Goal: Task Accomplishment & Management: Manage account settings

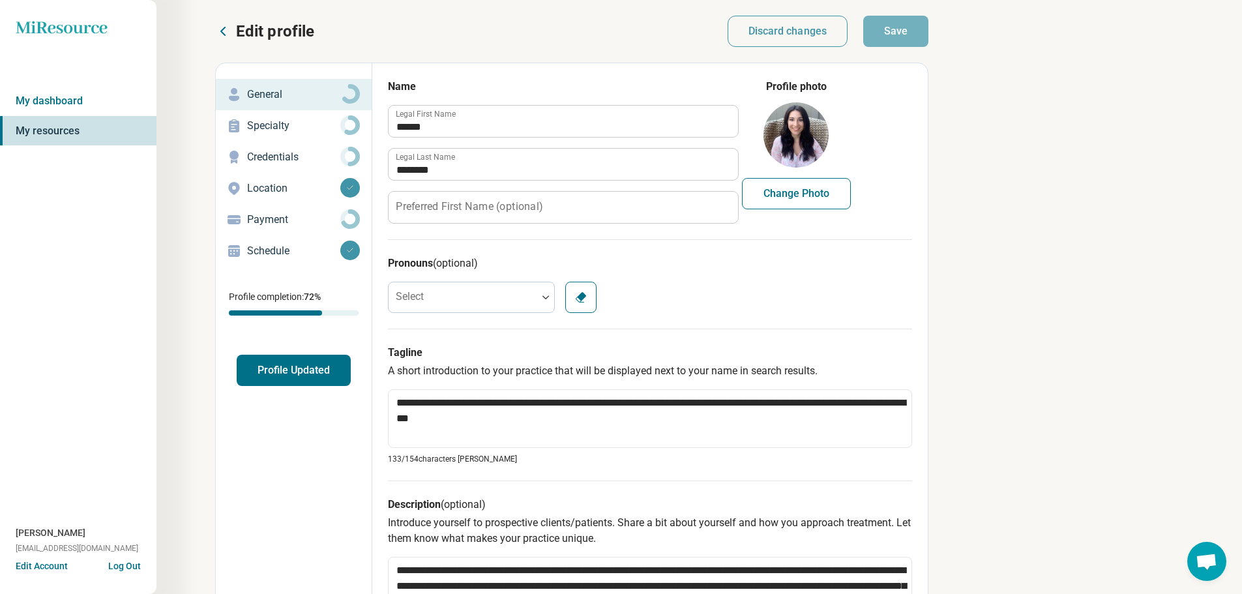
click at [335, 377] on button "Profile Updated" at bounding box center [294, 370] width 114 height 31
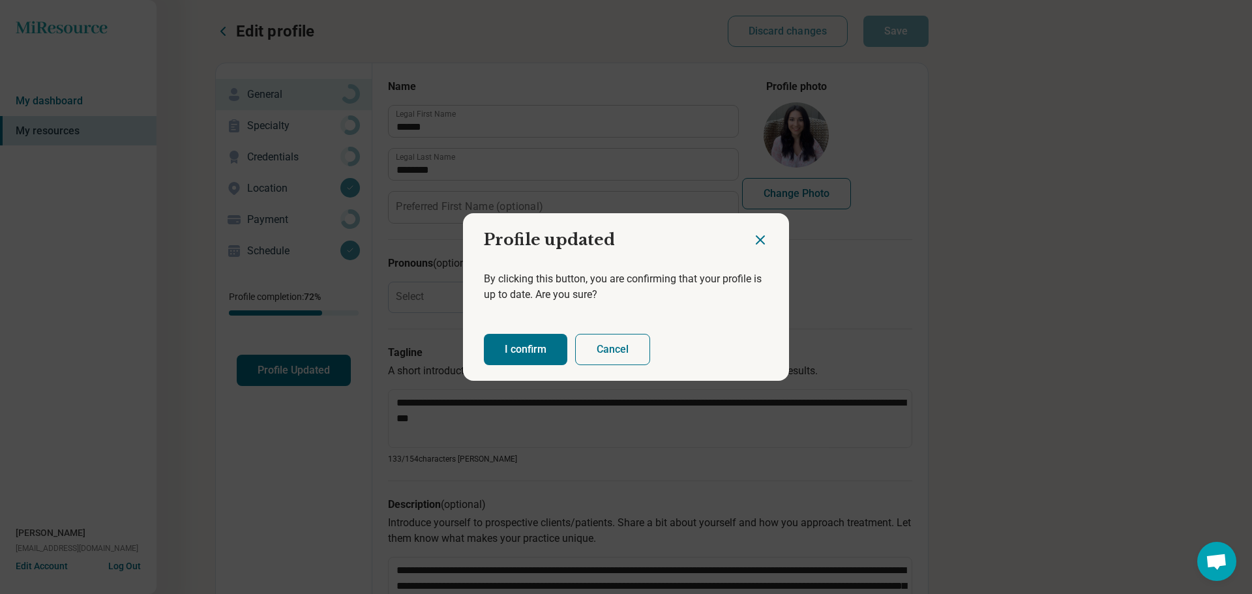
click at [507, 356] on button "I confirm" at bounding box center [525, 349] width 83 height 31
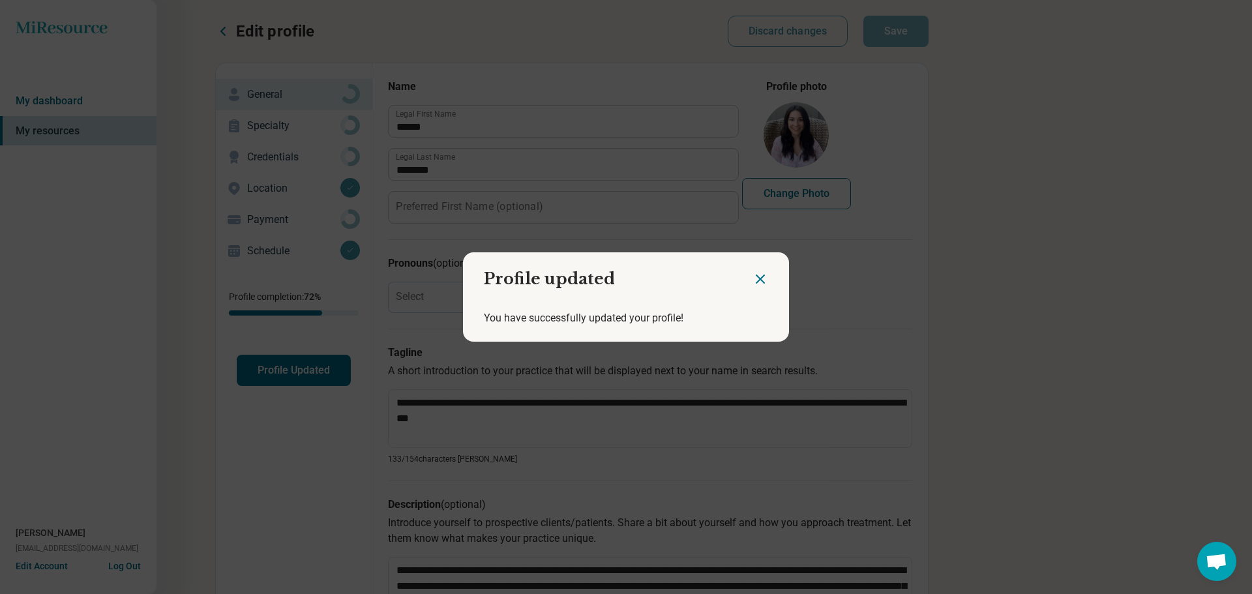
click at [757, 278] on icon "Close dialog" at bounding box center [761, 279] width 8 height 8
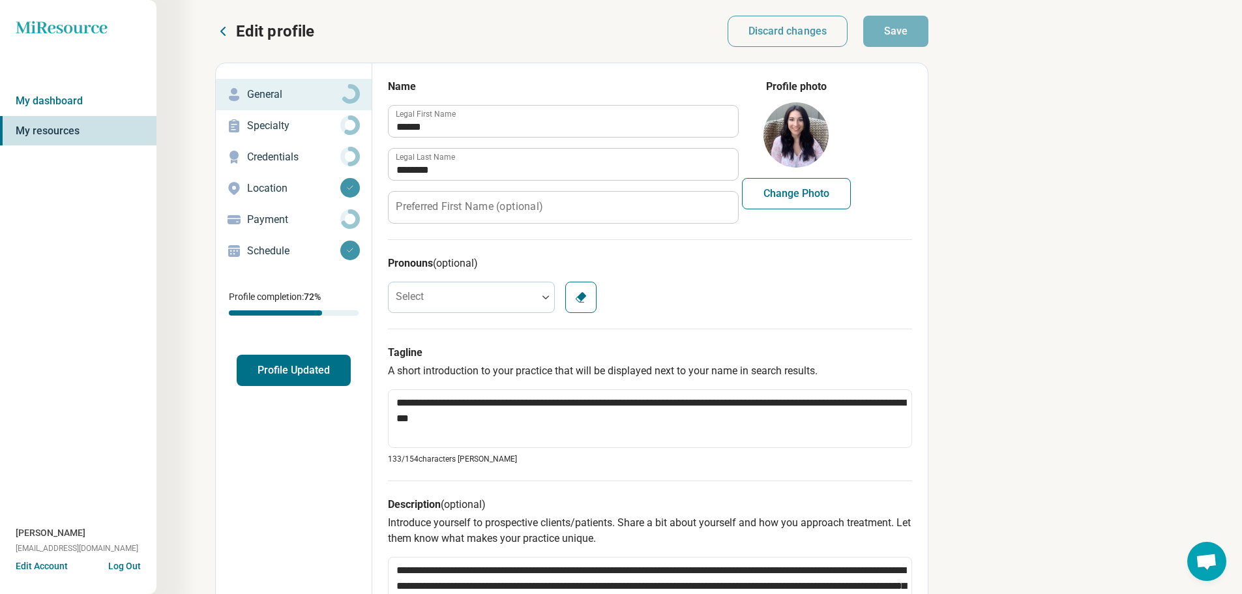
click at [289, 128] on p "Specialty" at bounding box center [293, 126] width 93 height 16
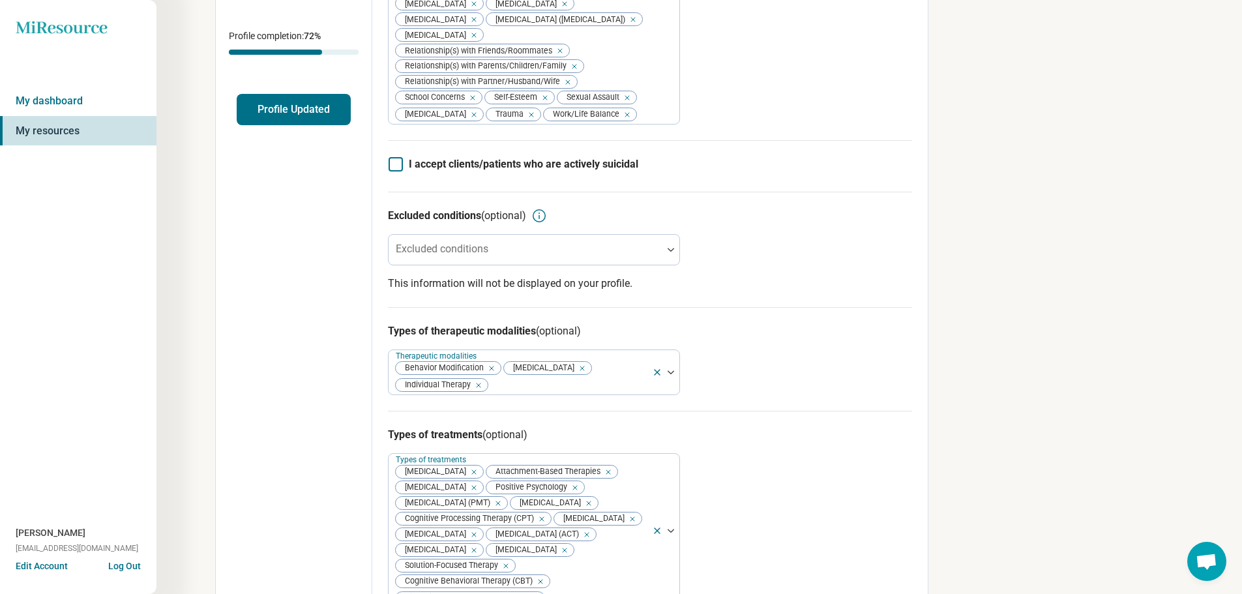
scroll to position [326, 0]
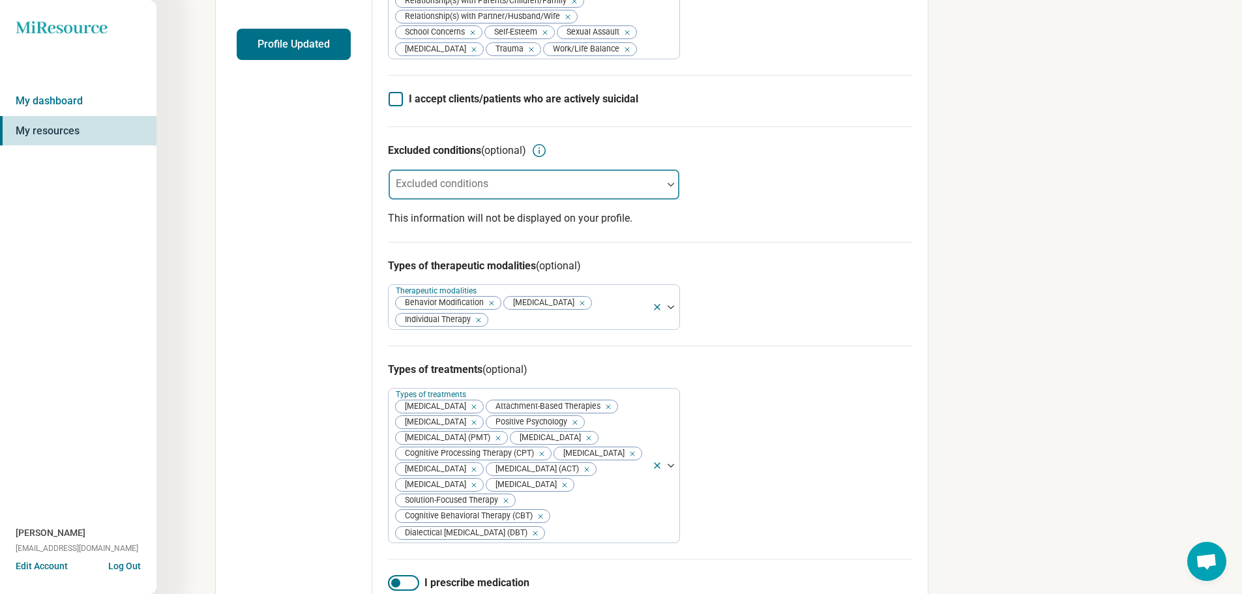
click at [610, 194] on div at bounding box center [526, 184] width 274 height 29
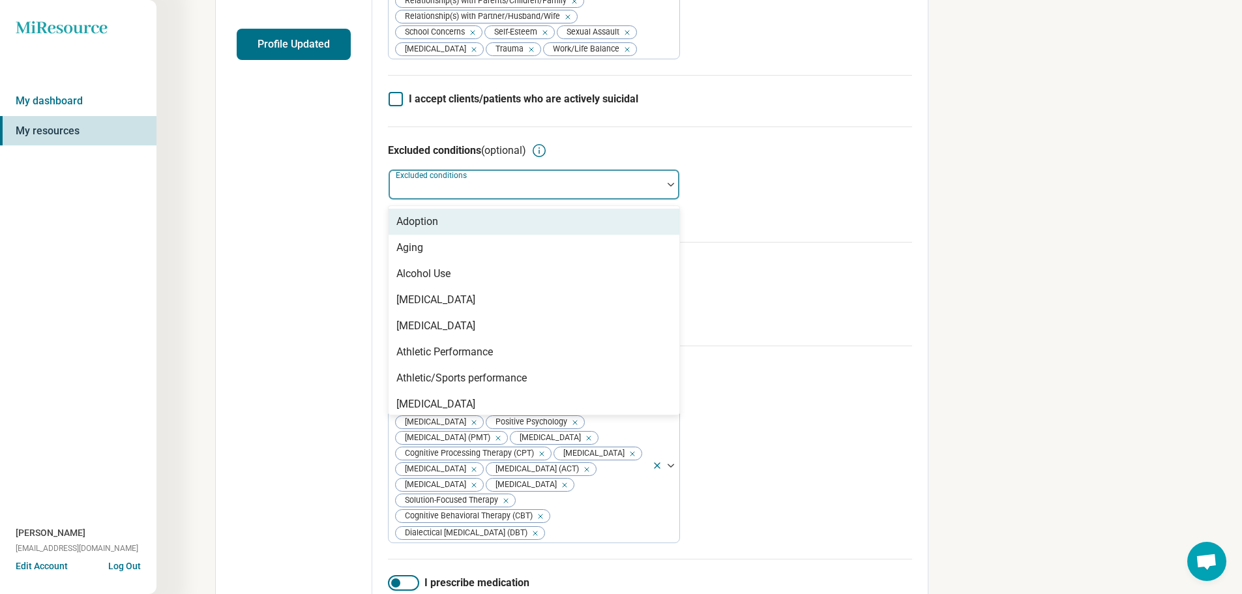
click at [737, 220] on div "Excluded conditions (optional) 65 results available. Use Up and Down to choose …" at bounding box center [650, 184] width 524 height 115
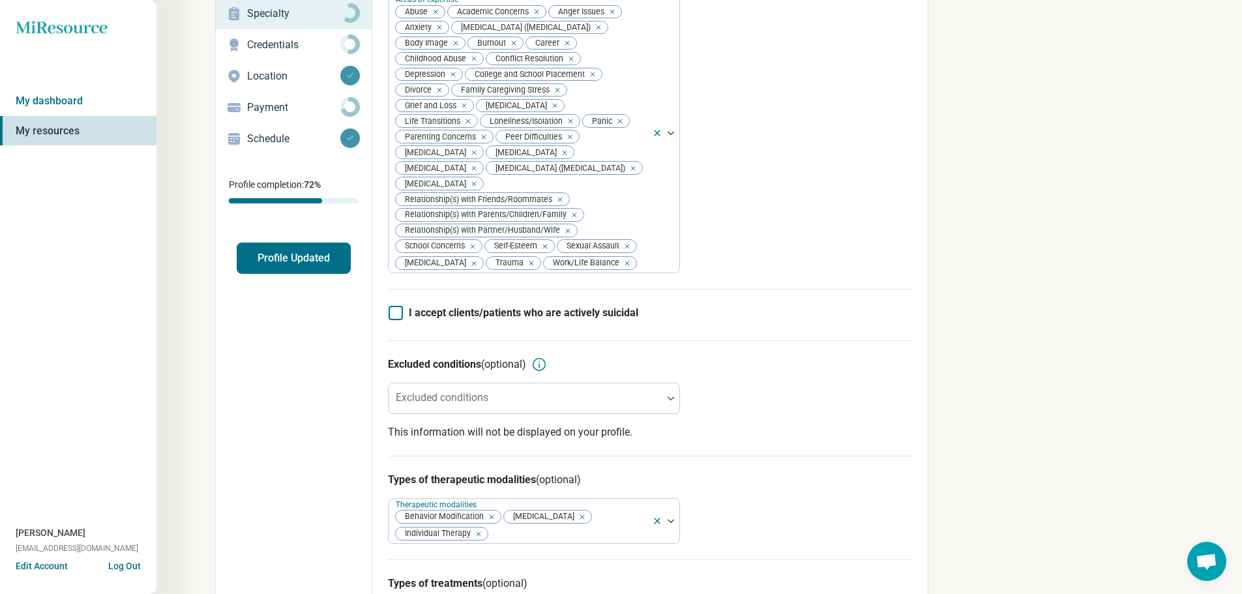
scroll to position [0, 0]
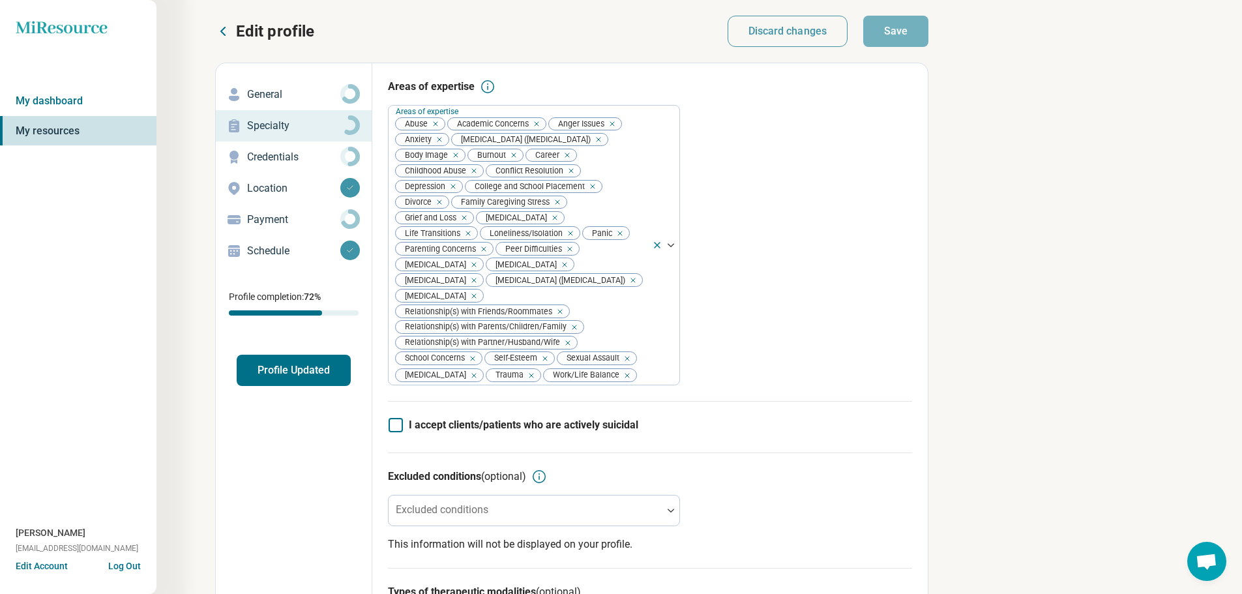
click at [265, 163] on p "Credentials" at bounding box center [293, 157] width 93 height 16
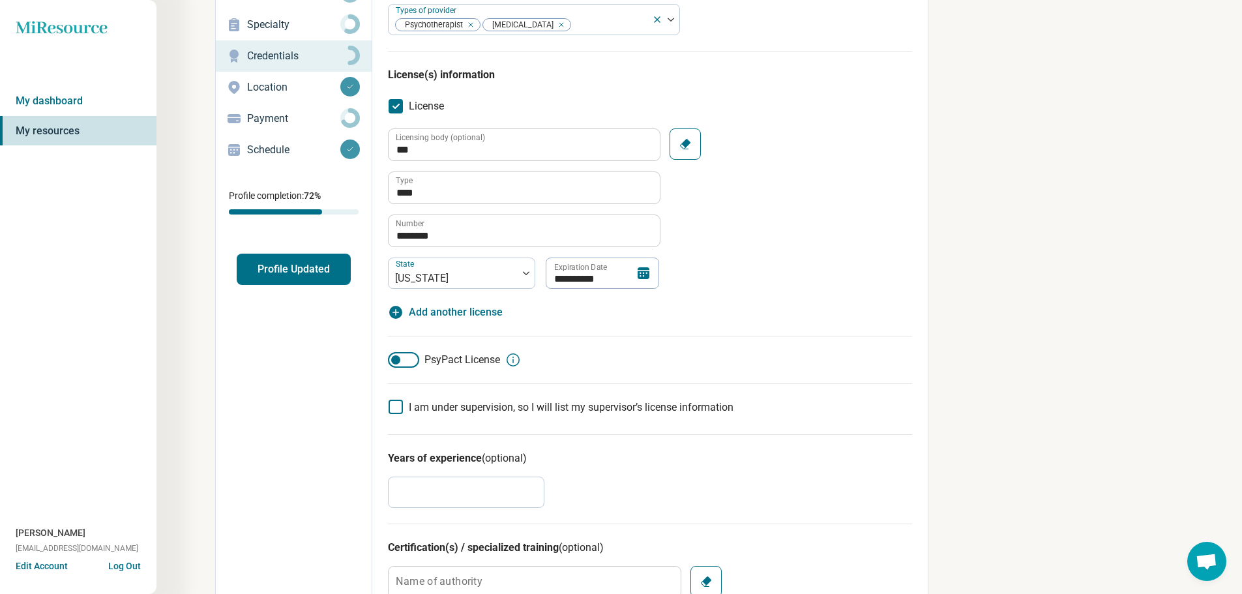
scroll to position [326, 0]
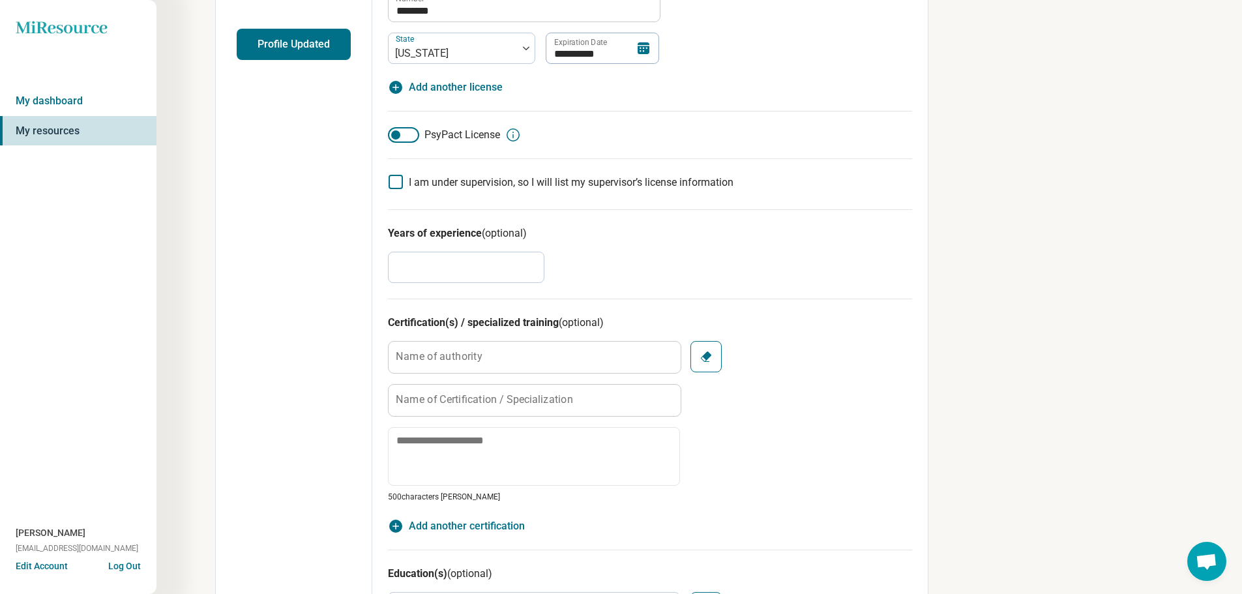
click at [561, 401] on label "Name of Certification / Specialization" at bounding box center [484, 400] width 177 height 10
click at [561, 401] on input "Name of Certification / Specialization" at bounding box center [535, 400] width 292 height 31
type textarea "*"
type input "*"
type textarea "*"
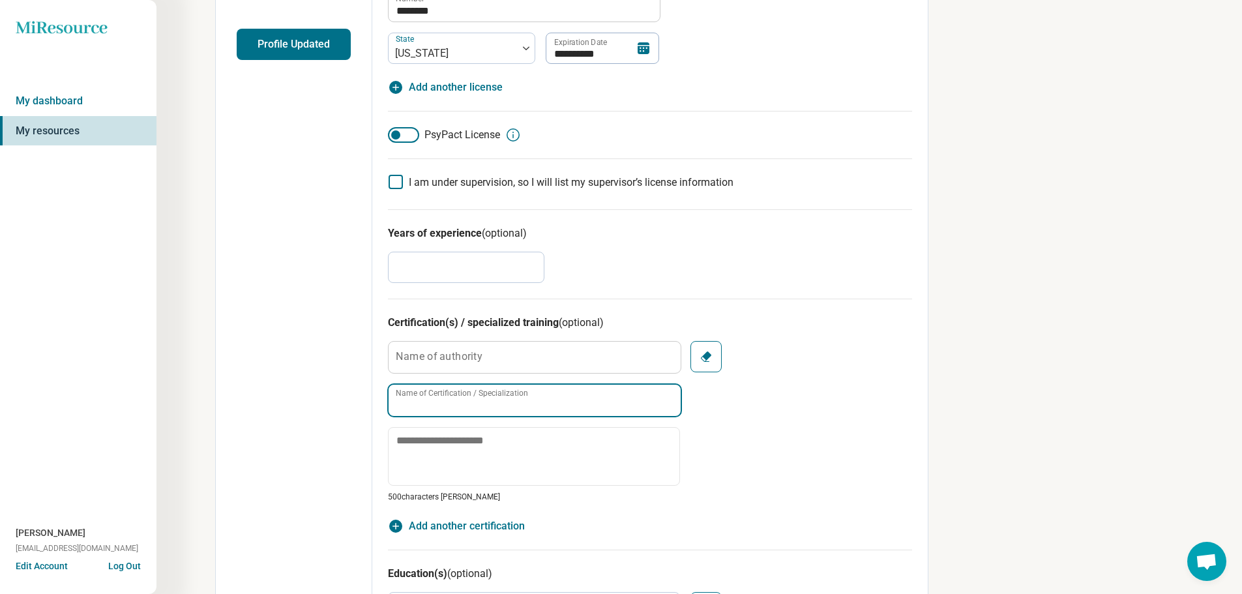
type textarea "*"
type input "**********"
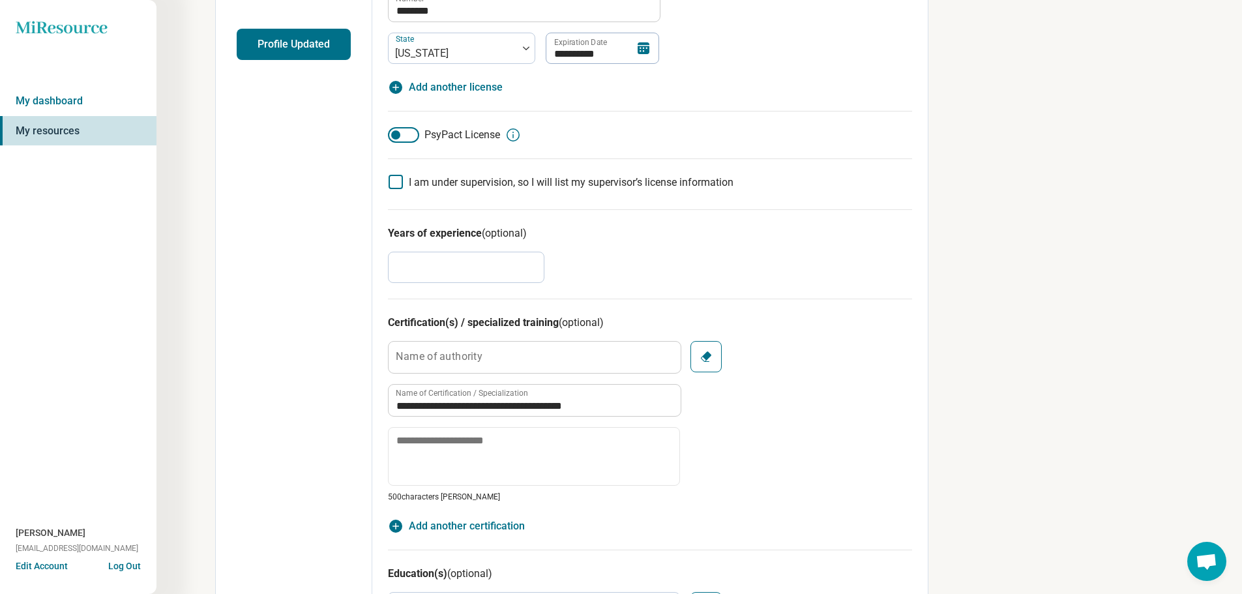
click at [466, 530] on span "Add another certification" at bounding box center [467, 526] width 116 height 16
type textarea "*"
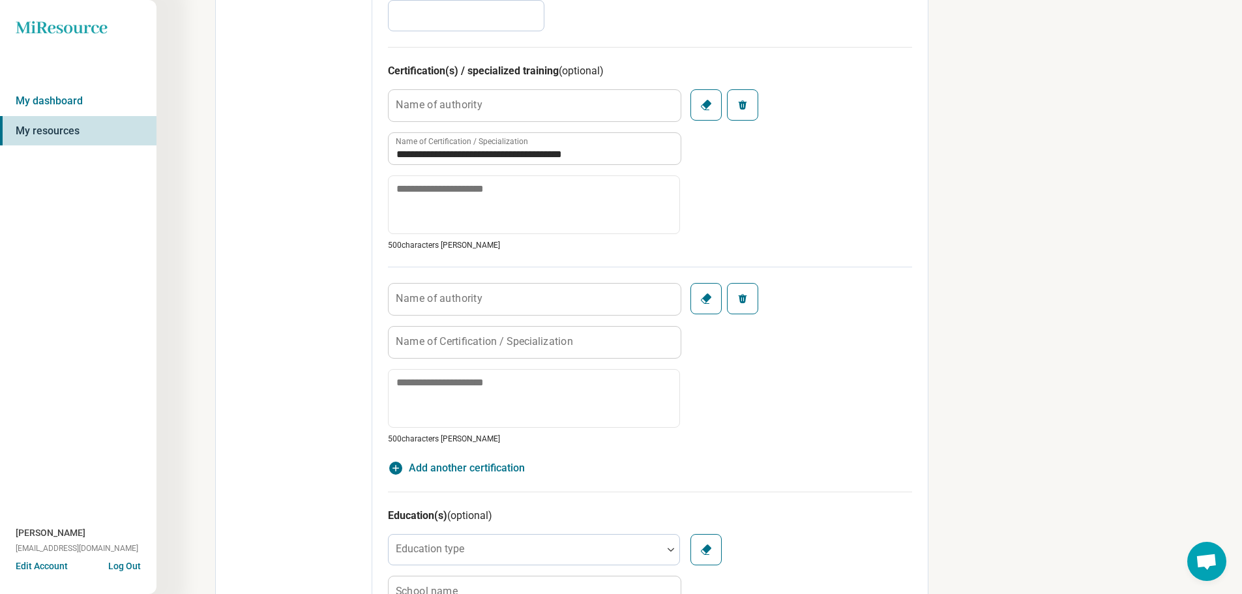
scroll to position [587, 0]
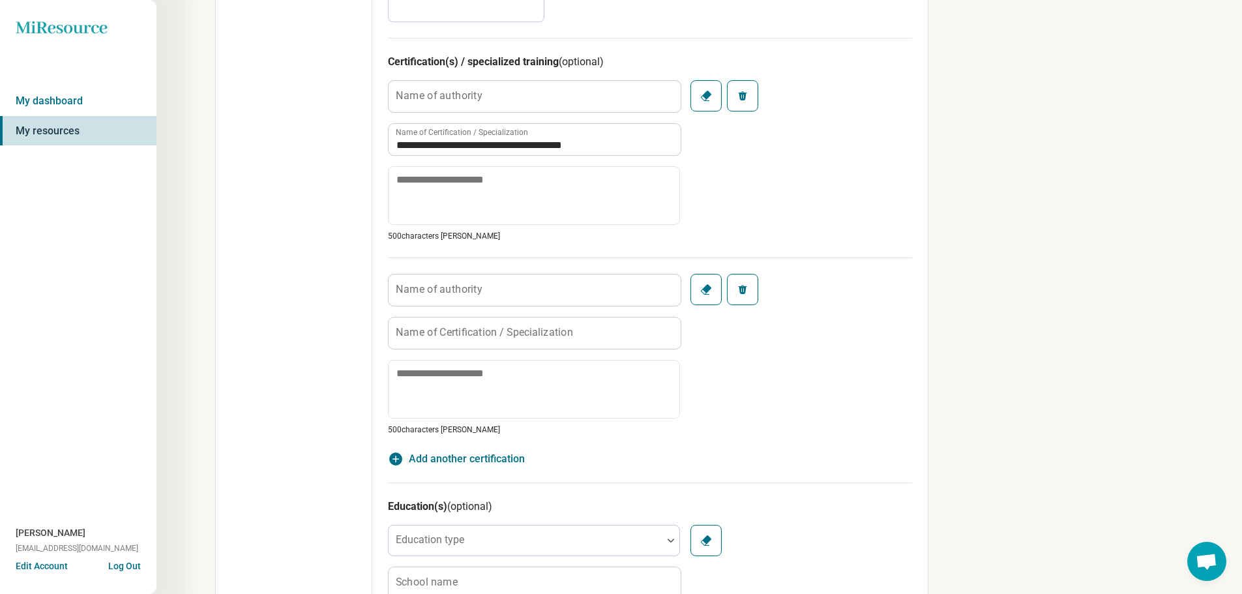
click at [468, 332] on label "Name of Certification / Specialization" at bounding box center [484, 332] width 177 height 10
click at [468, 332] on input "Name of Certification / Specialization" at bounding box center [535, 333] width 292 height 31
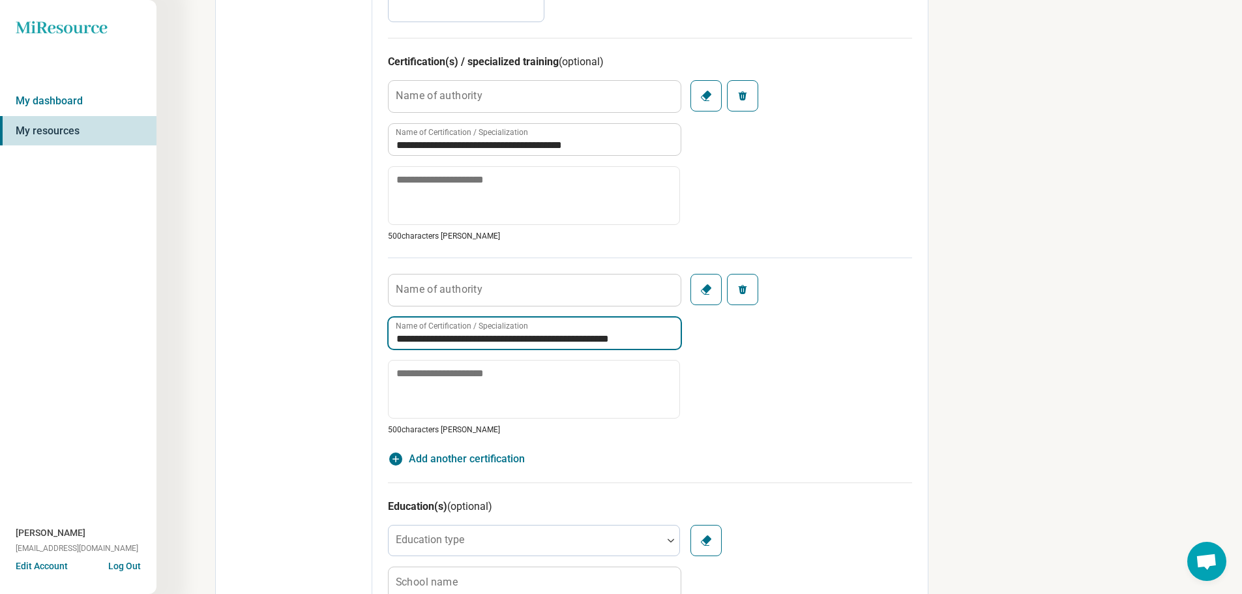
type input "**********"
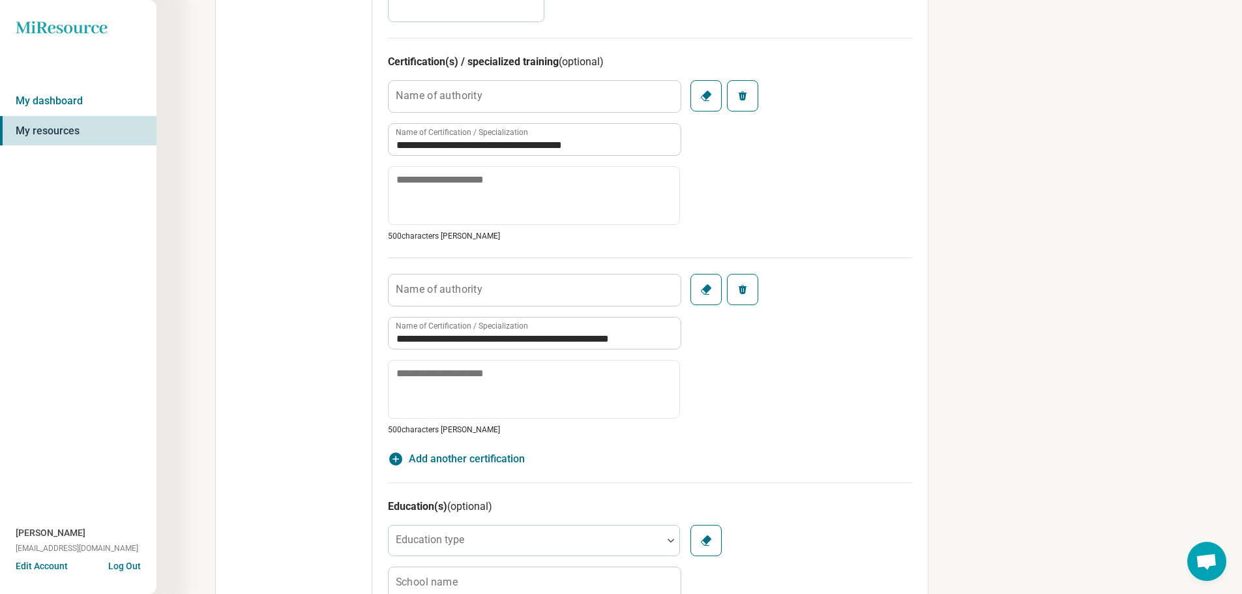
click at [458, 460] on span "Add another certification" at bounding box center [467, 459] width 116 height 16
type textarea "*"
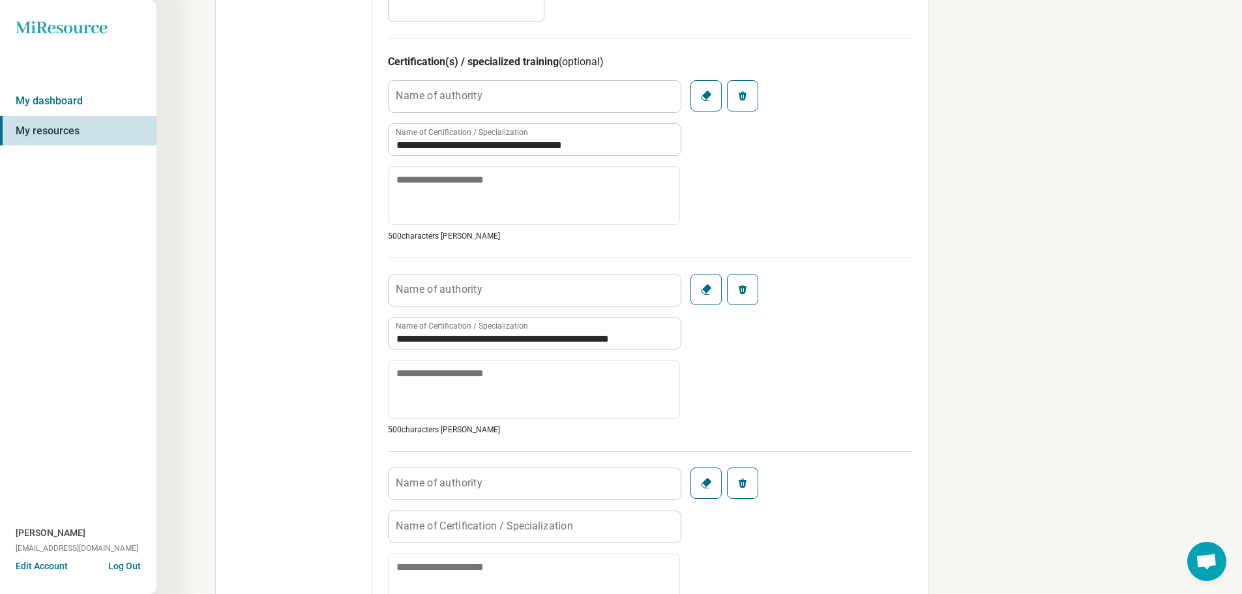
click at [470, 524] on label "Name of Certification / Specialization" at bounding box center [484, 526] width 177 height 10
click at [470, 524] on input "Name of Certification / Specialization" at bounding box center [535, 526] width 292 height 31
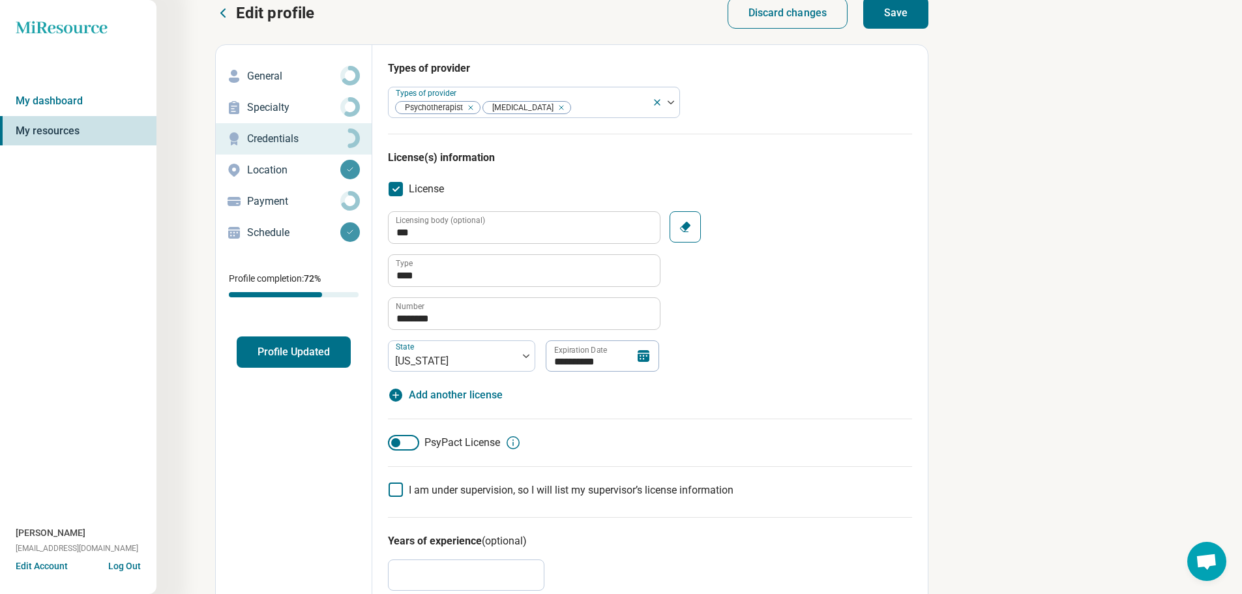
scroll to position [0, 0]
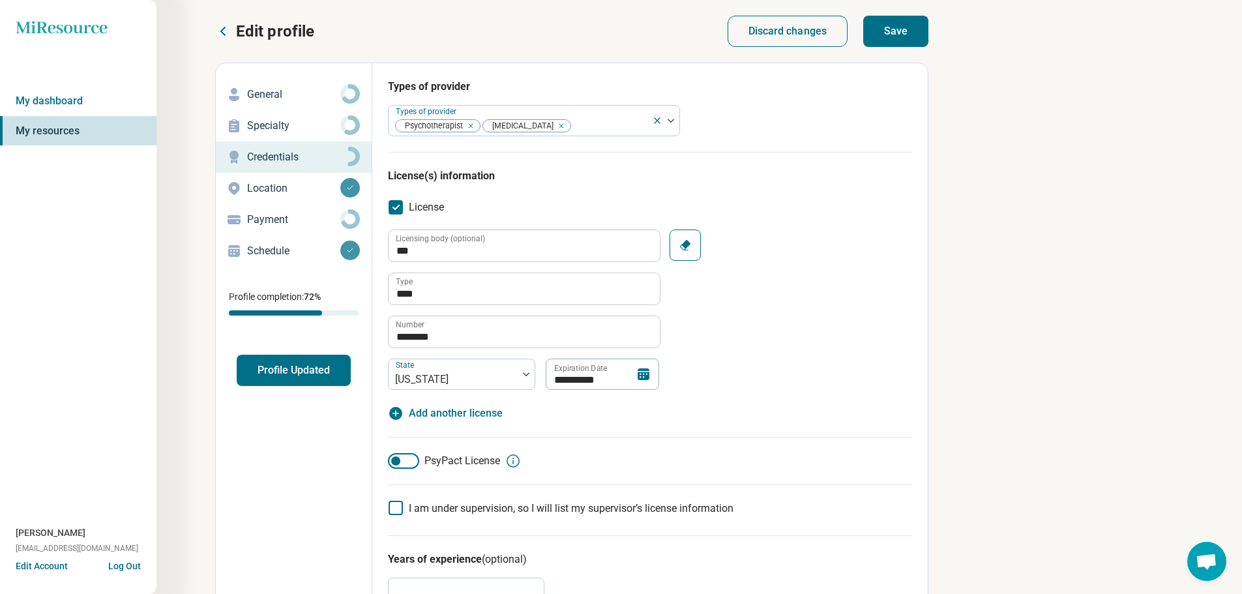
type input "**********"
click at [905, 33] on button "Save" at bounding box center [895, 31] width 65 height 31
click at [893, 31] on button "Save" at bounding box center [895, 31] width 65 height 31
type textarea "*"
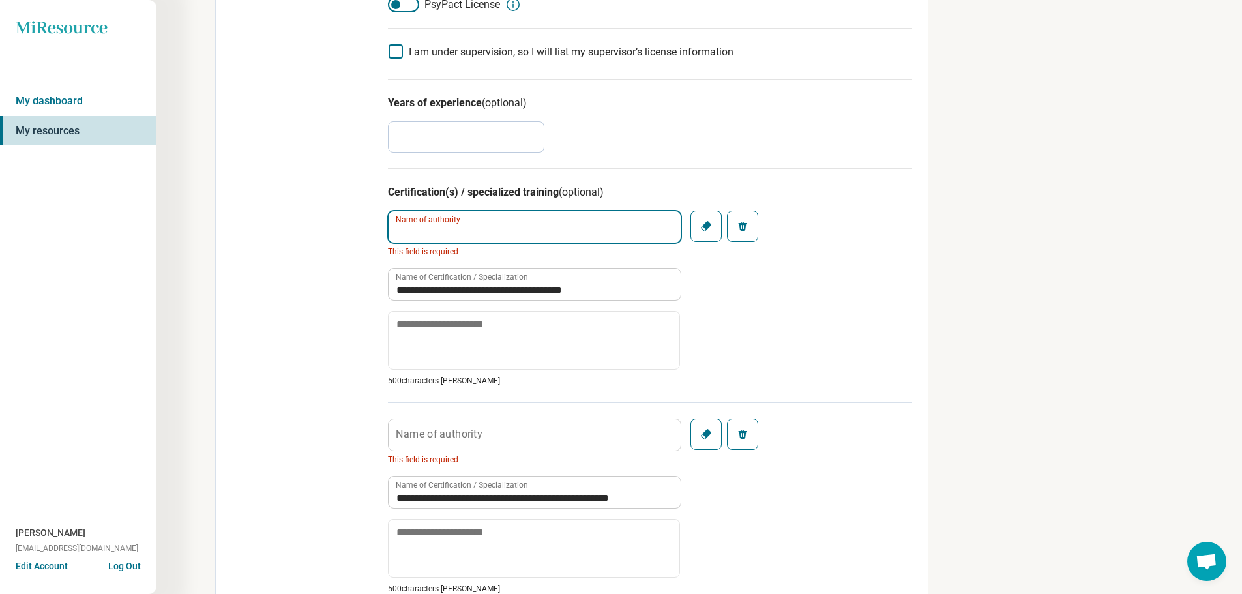
click at [607, 226] on input "Name of authority" at bounding box center [535, 226] width 292 height 31
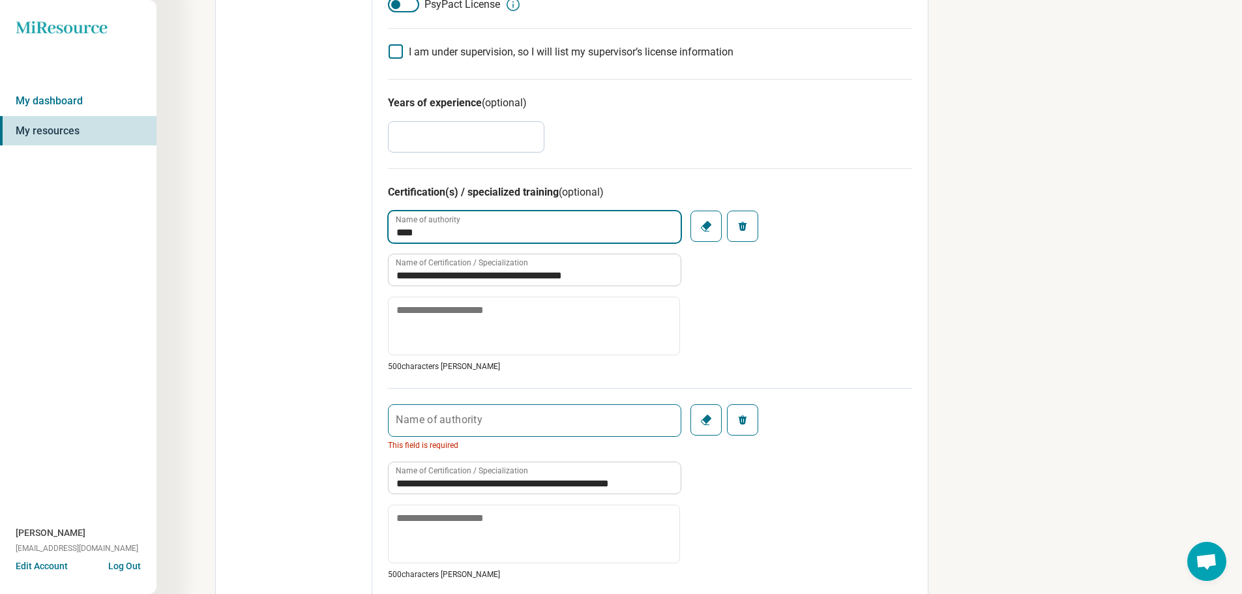
type input "****"
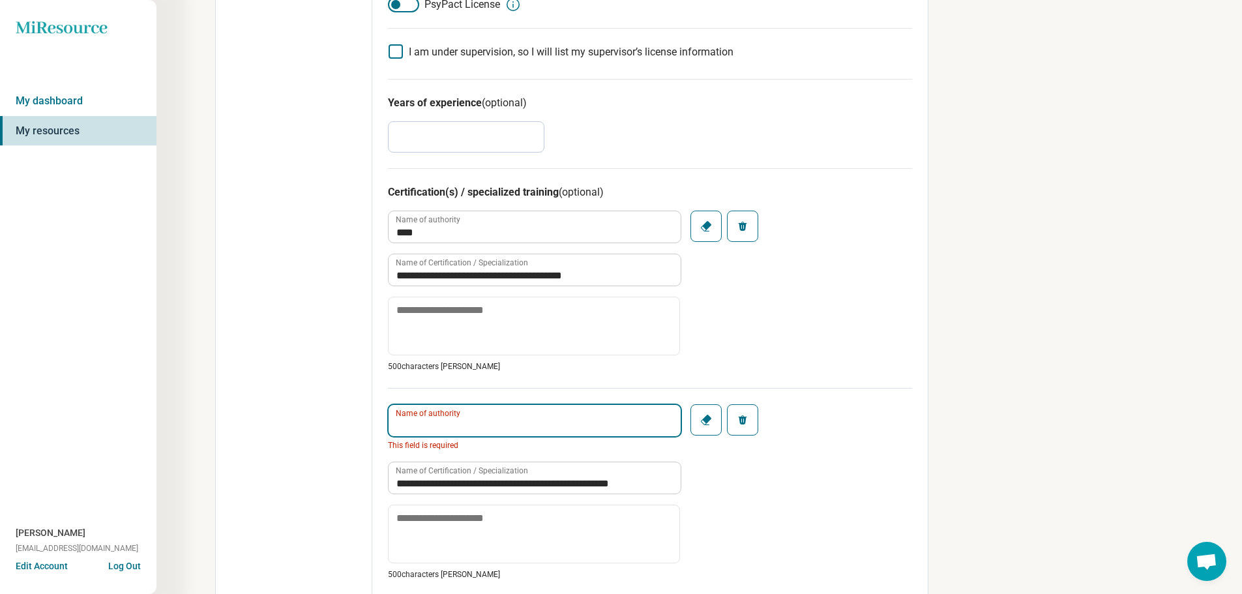
click at [483, 430] on input "Name of authority" at bounding box center [535, 420] width 292 height 31
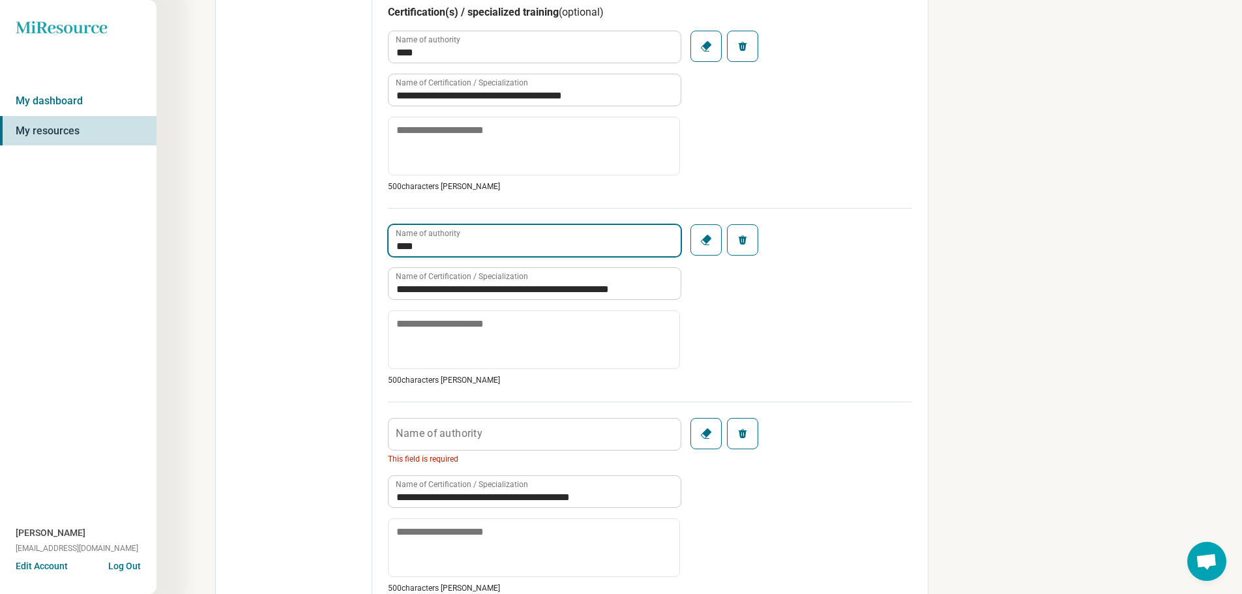
scroll to position [652, 0]
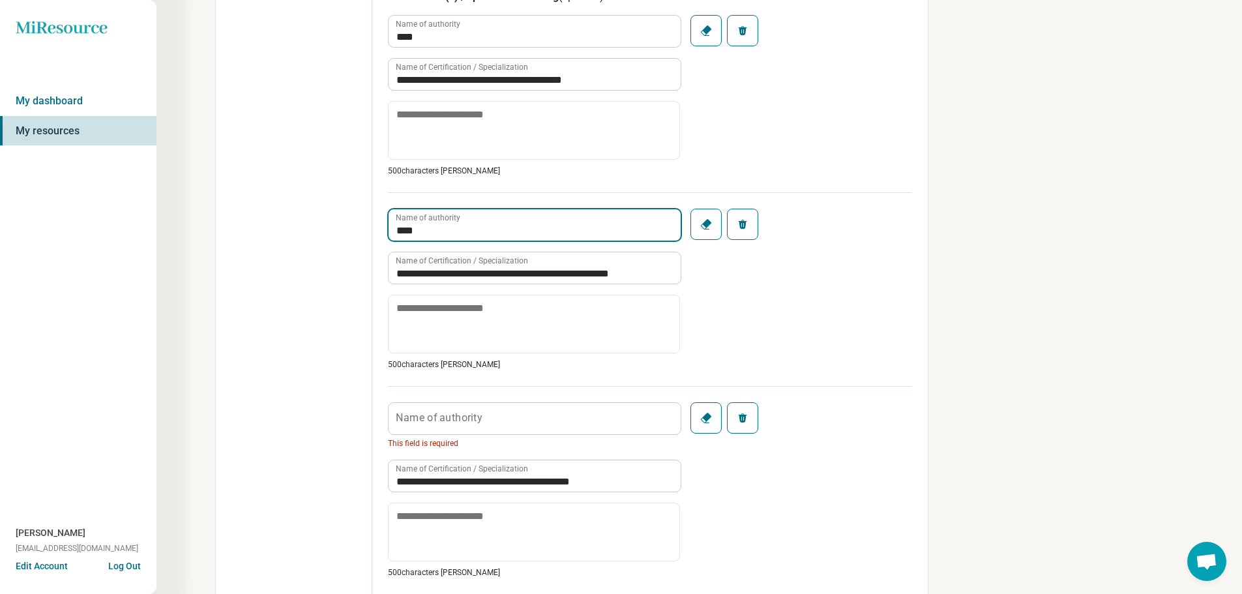
type input "****"
click at [462, 415] on label "Name of authority" at bounding box center [439, 418] width 87 height 10
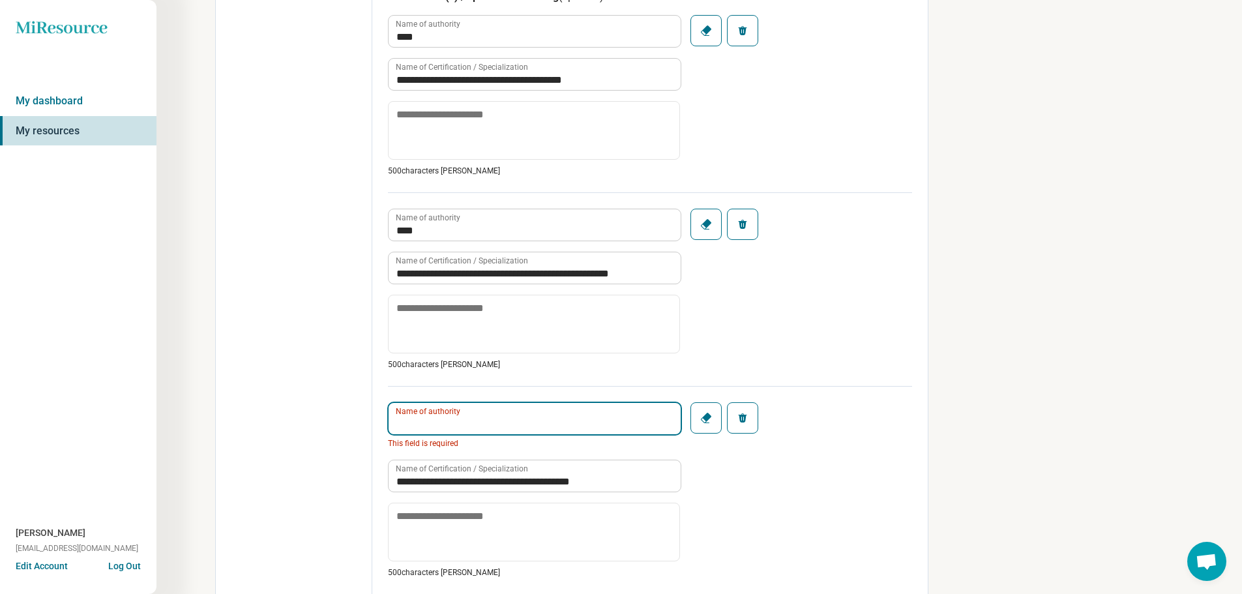
click at [462, 415] on input "Name of authority" at bounding box center [535, 418] width 292 height 31
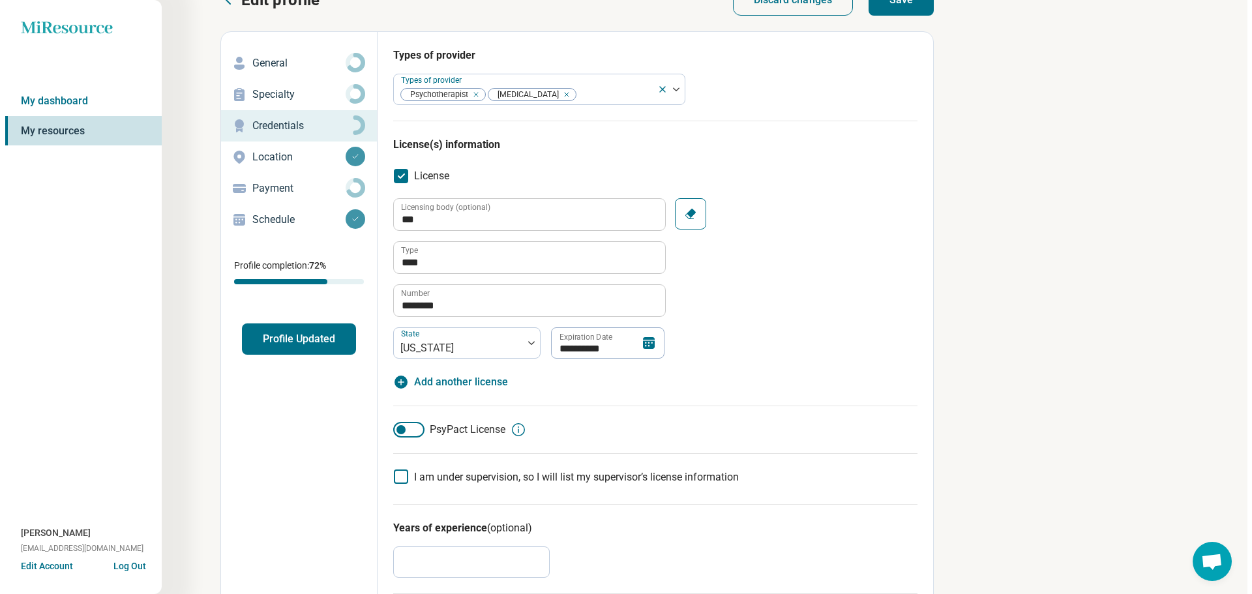
scroll to position [0, 0]
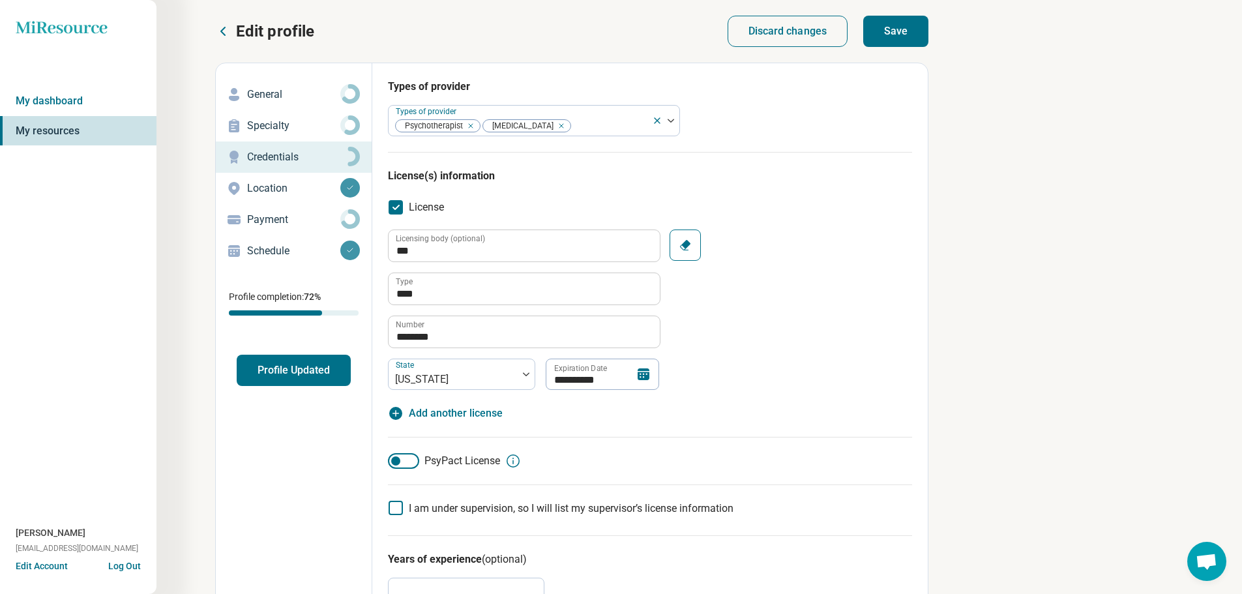
type input "******"
click at [876, 36] on button "Save" at bounding box center [895, 31] width 65 height 31
type textarea "*"
click at [297, 220] on p "Payment" at bounding box center [293, 220] width 93 height 16
